Goal: Check status: Check status

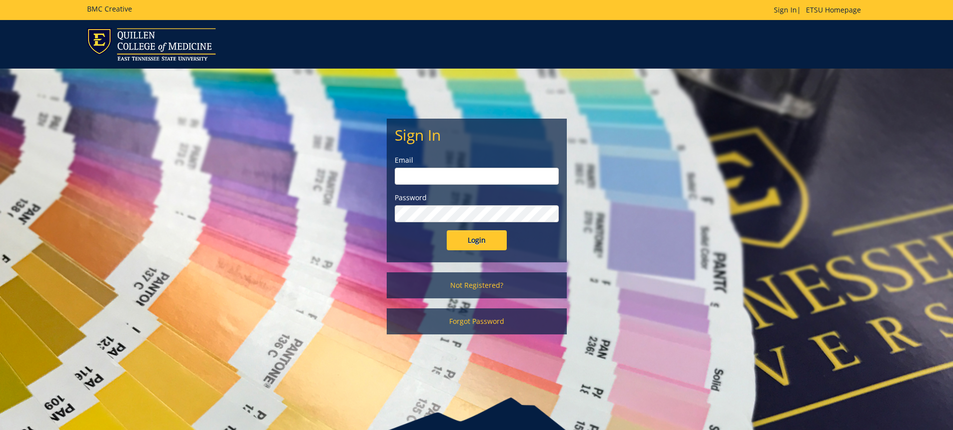
click at [438, 170] on input "email" at bounding box center [477, 176] width 164 height 17
type input "[EMAIL_ADDRESS][DOMAIN_NAME]"
click at [447, 230] on input "Login" at bounding box center [477, 240] width 60 height 20
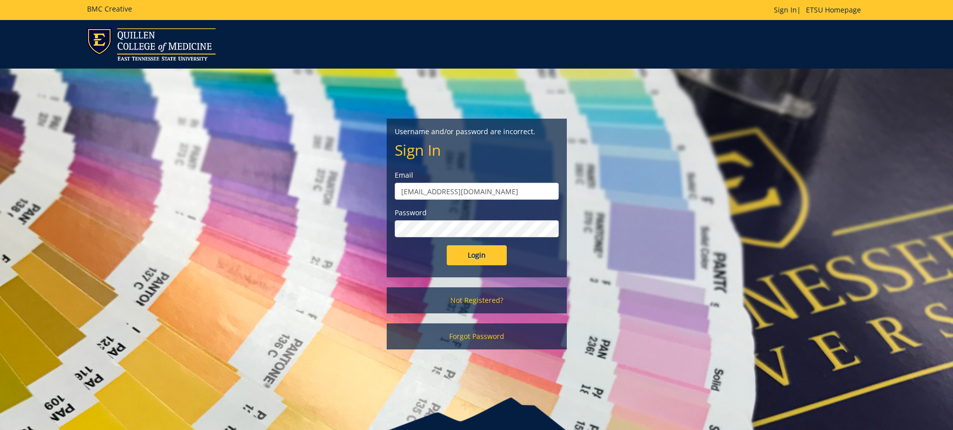
click at [447, 245] on input "Login" at bounding box center [477, 255] width 60 height 20
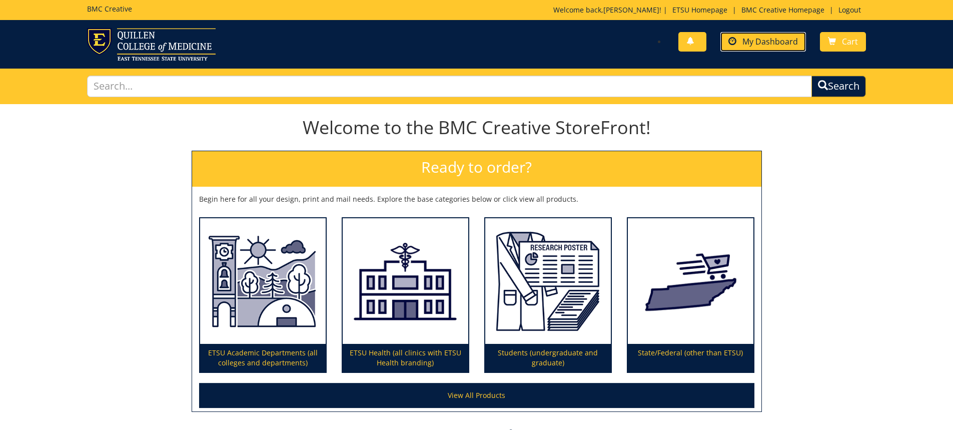
click at [764, 38] on span "My Dashboard" at bounding box center [770, 41] width 56 height 11
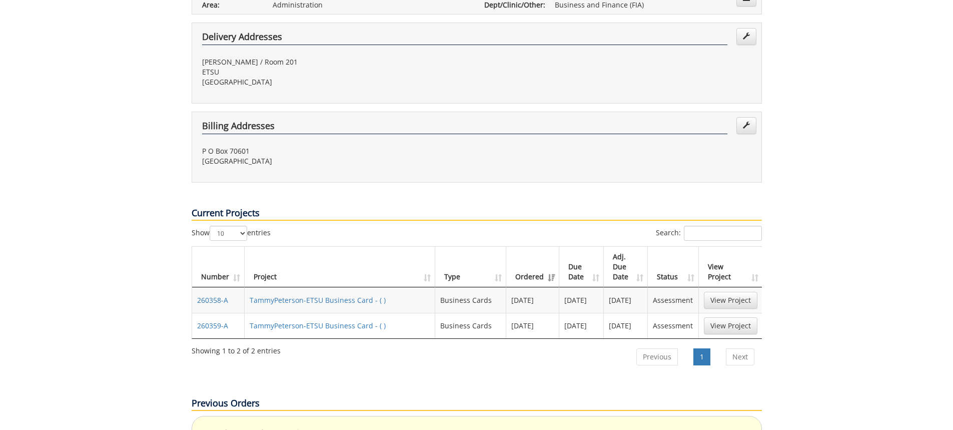
scroll to position [400, 0]
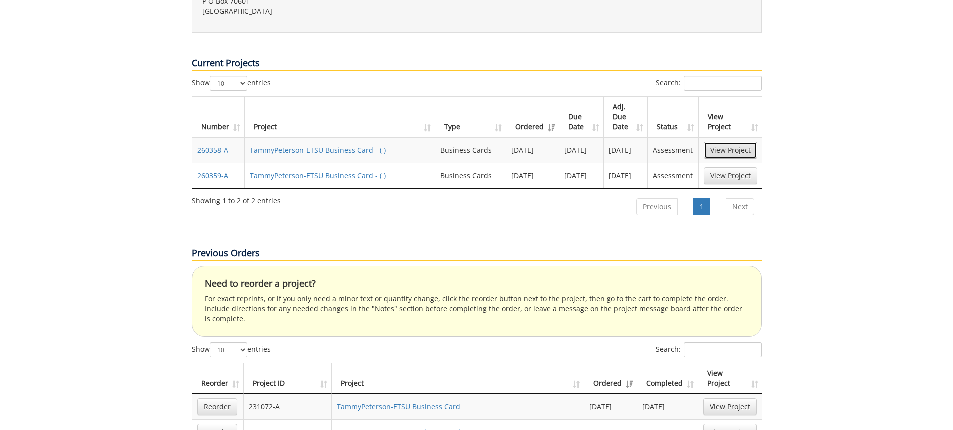
click at [737, 142] on link "View Project" at bounding box center [731, 150] width 54 height 17
click at [739, 167] on link "View Project" at bounding box center [731, 175] width 54 height 17
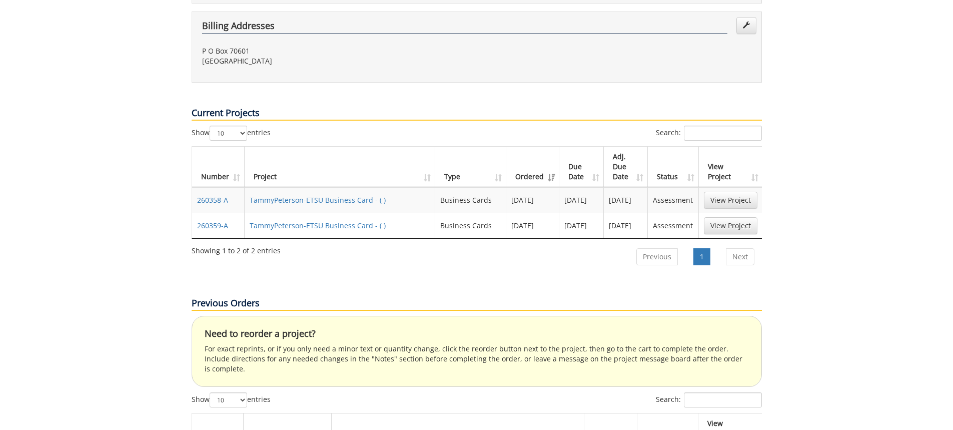
scroll to position [200, 0]
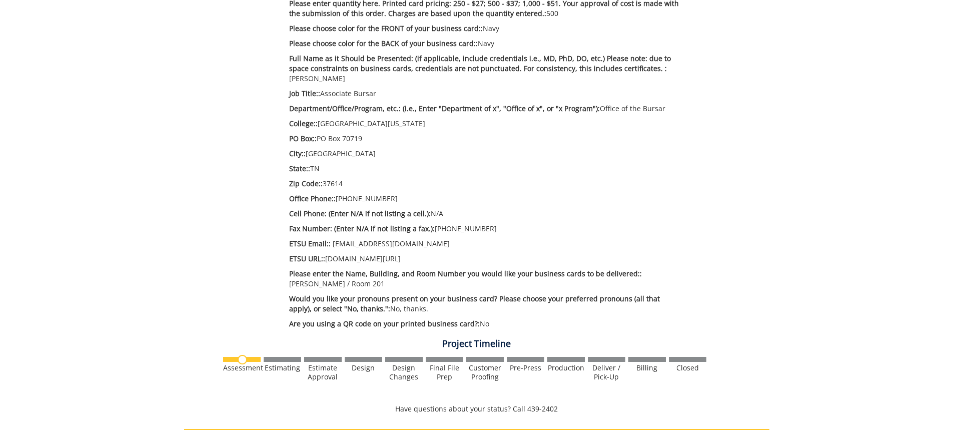
scroll to position [100, 0]
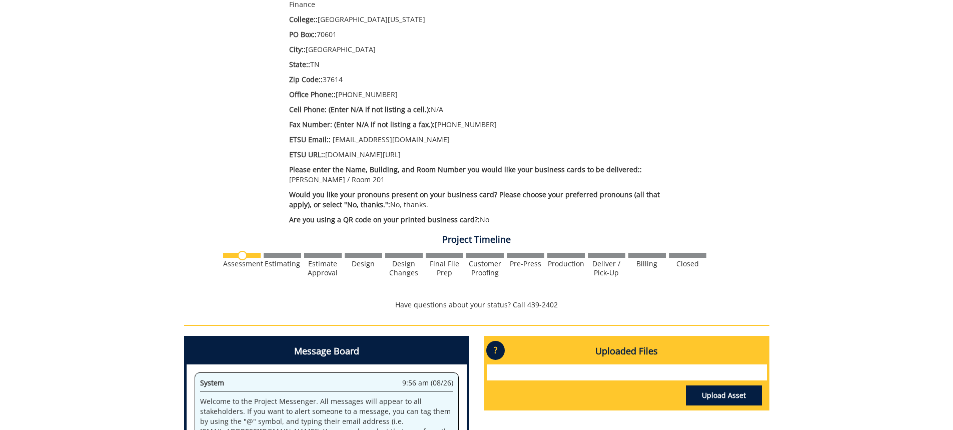
scroll to position [214, 0]
